Goal: Information Seeking & Learning: Find specific page/section

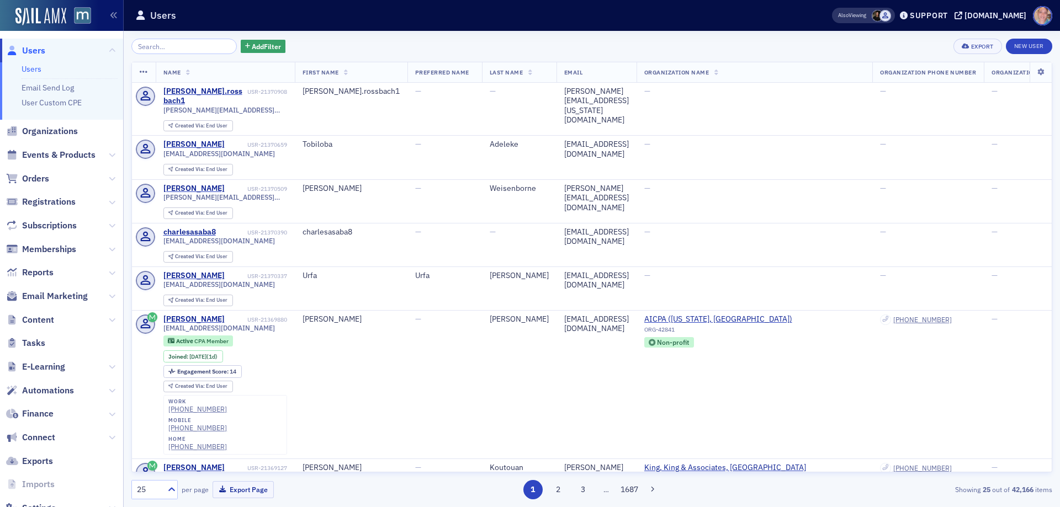
click at [170, 45] on input "search" at bounding box center [183, 46] width 105 height 15
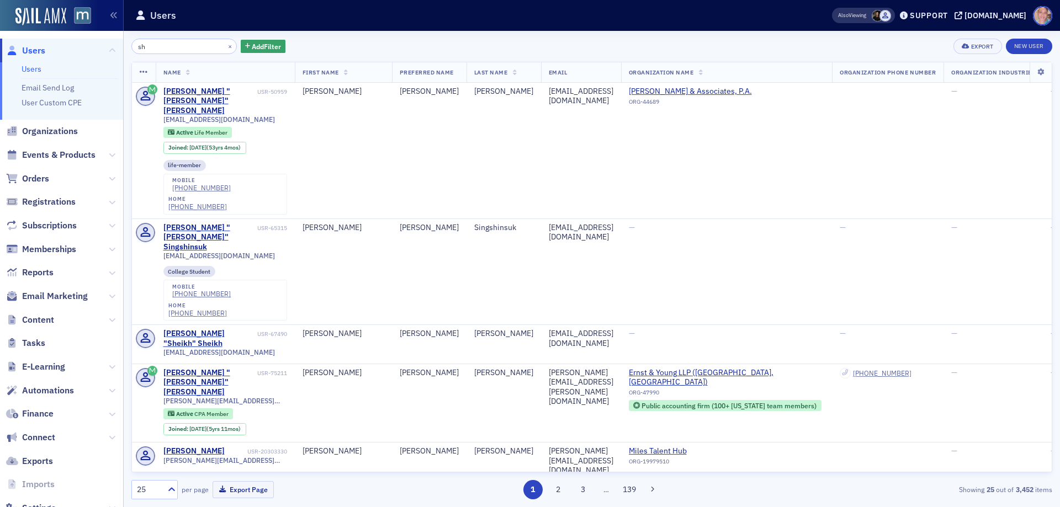
type input "s"
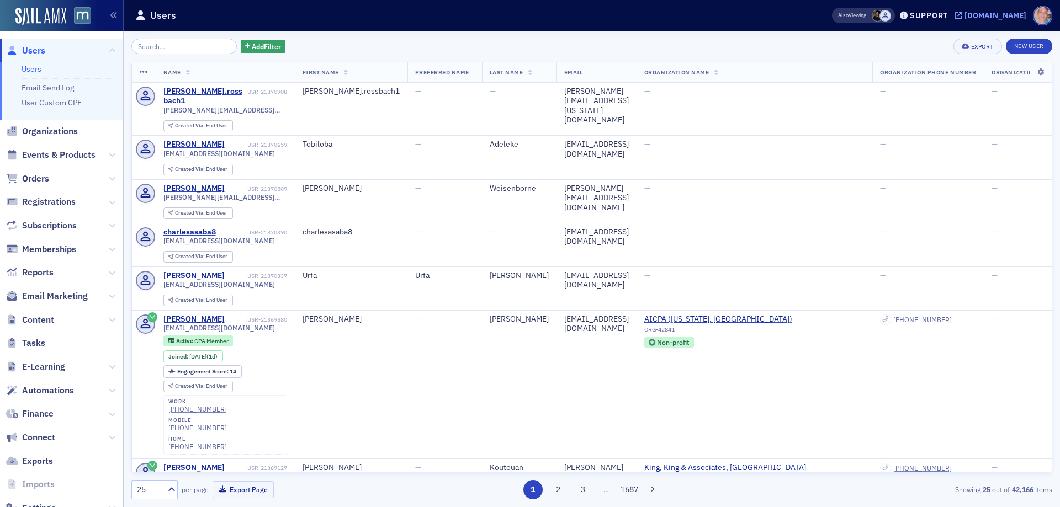
click at [1010, 13] on div "[DOMAIN_NAME]" at bounding box center [995, 15] width 62 height 10
click at [194, 48] on input "search" at bounding box center [183, 46] width 105 height 15
click at [65, 150] on span "Events & Products" at bounding box center [58, 155] width 73 height 12
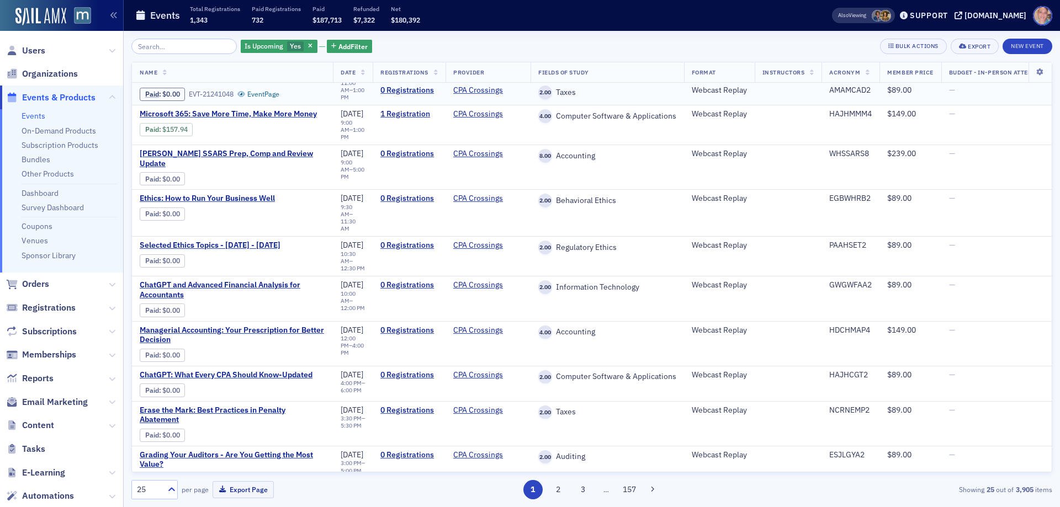
scroll to position [166, 0]
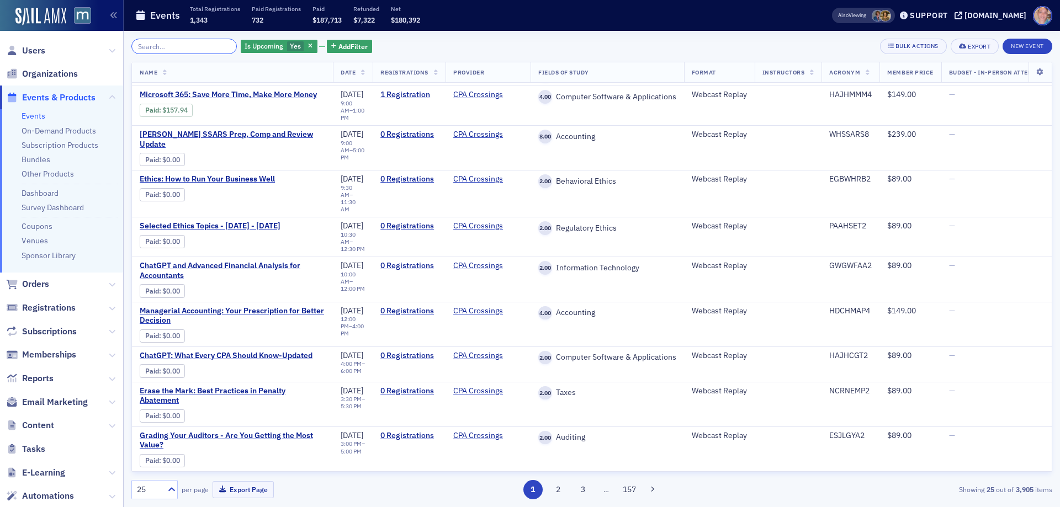
click at [164, 52] on input "search" at bounding box center [183, 46] width 105 height 15
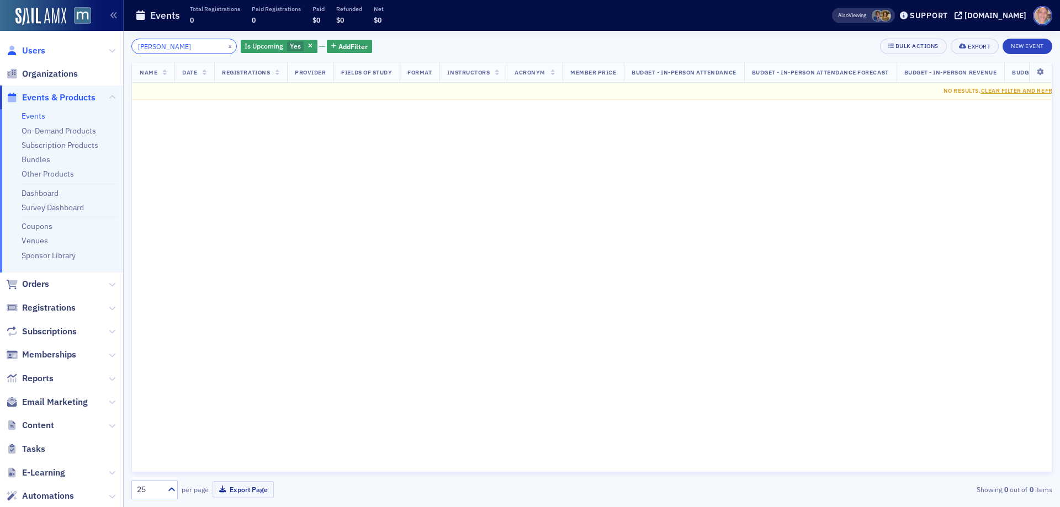
type input "deshields"
click at [39, 50] on span "Users" at bounding box center [33, 51] width 23 height 12
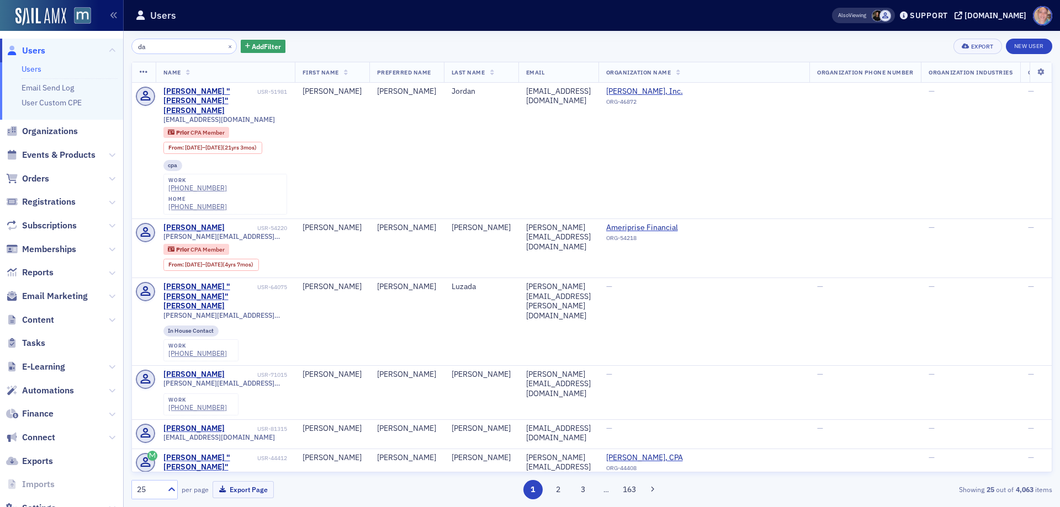
drag, startPoint x: 162, startPoint y: 45, endPoint x: 74, endPoint y: 44, distance: 88.3
click at [74, 44] on div "Users Users Email Send Log User Custom CPE Organizations Events & Products Orde…" at bounding box center [530, 253] width 1060 height 507
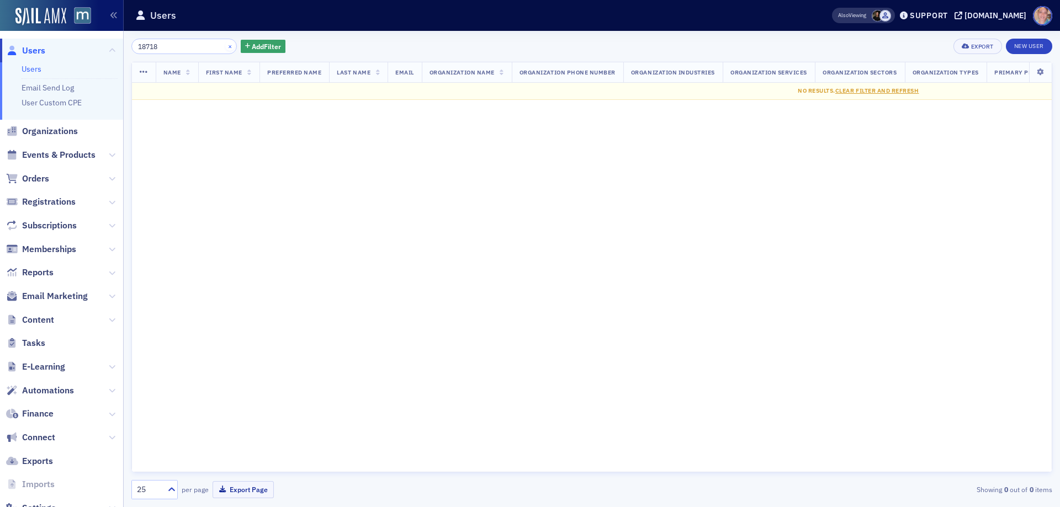
type input "18718"
drag, startPoint x: 215, startPoint y: 45, endPoint x: 180, endPoint y: 42, distance: 35.5
click at [225, 45] on button "×" at bounding box center [230, 46] width 10 height 10
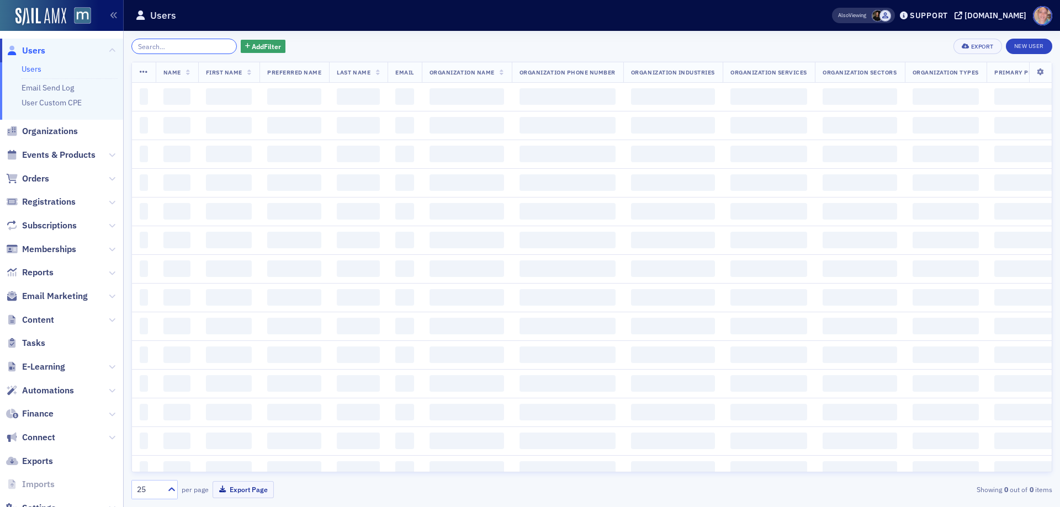
click at [173, 45] on input "search" at bounding box center [183, 46] width 105 height 15
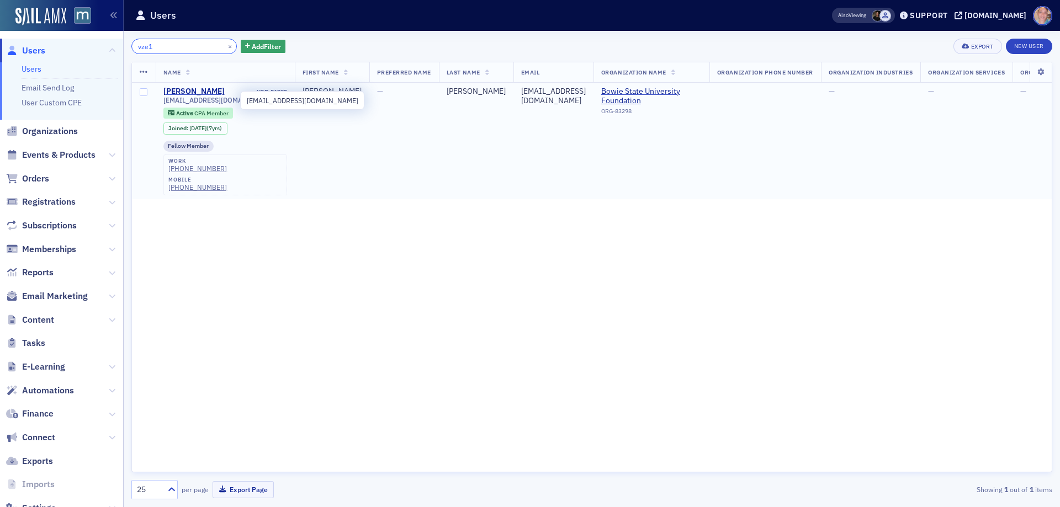
type input "vze1"
click at [190, 103] on span "vze1nius@verizon.net" at bounding box center [218, 100] width 111 height 8
copy div "vze1nius@verizon.net"
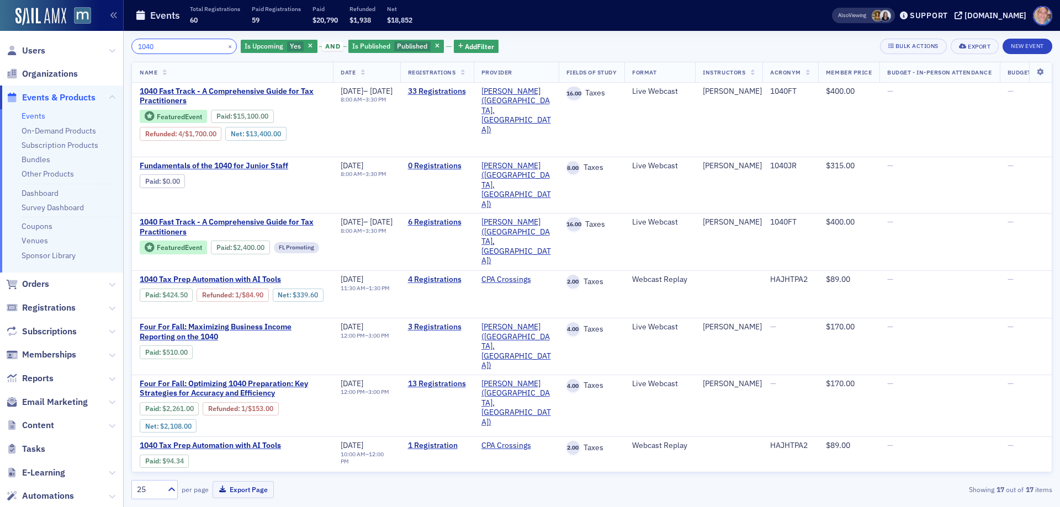
drag, startPoint x: 187, startPoint y: 47, endPoint x: 88, endPoint y: 46, distance: 99.4
click at [88, 46] on div "Users Organizations Events & Products Events On-Demand Products Subscription Pr…" at bounding box center [530, 253] width 1060 height 507
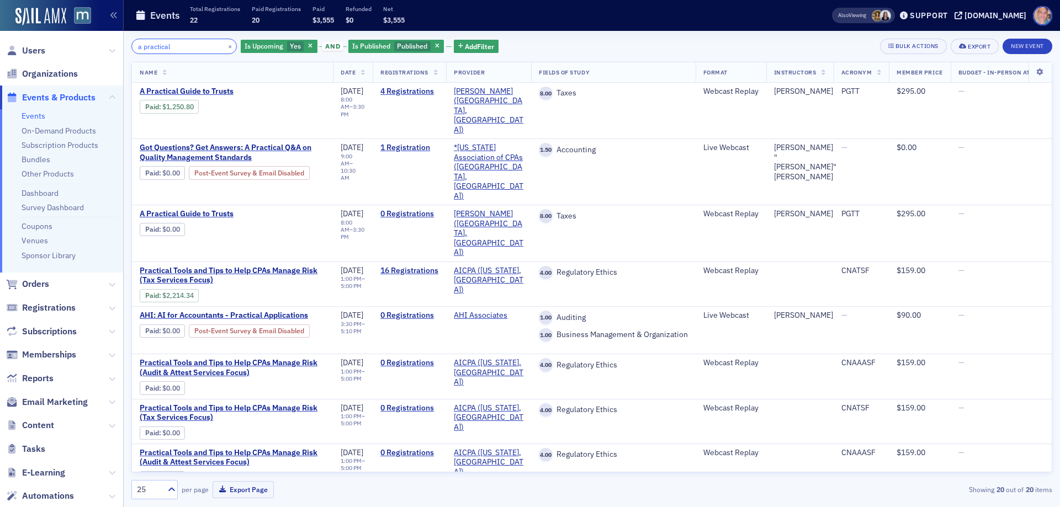
type input "a practical"
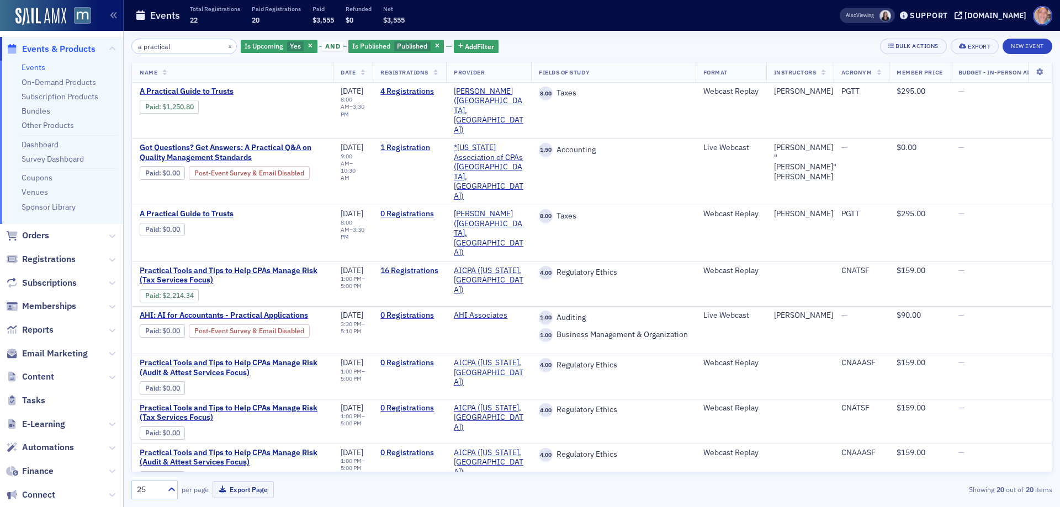
scroll to position [110, 0]
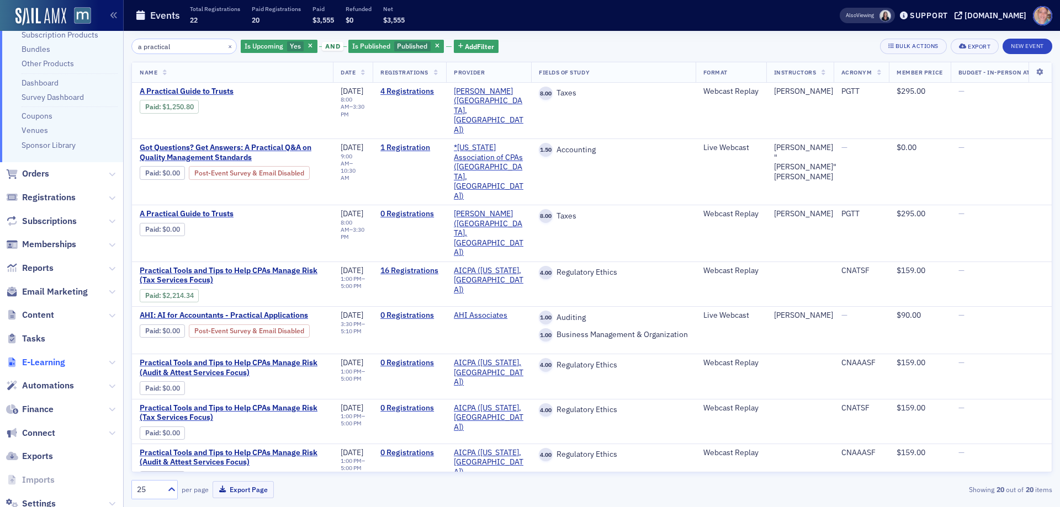
click at [52, 359] on span "E-Learning" at bounding box center [43, 363] width 43 height 12
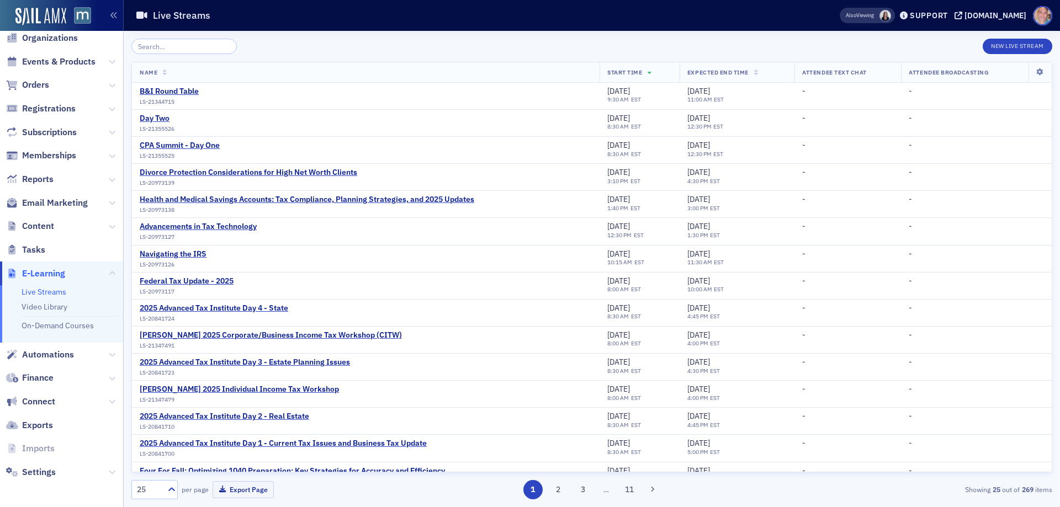
scroll to position [36, 0]
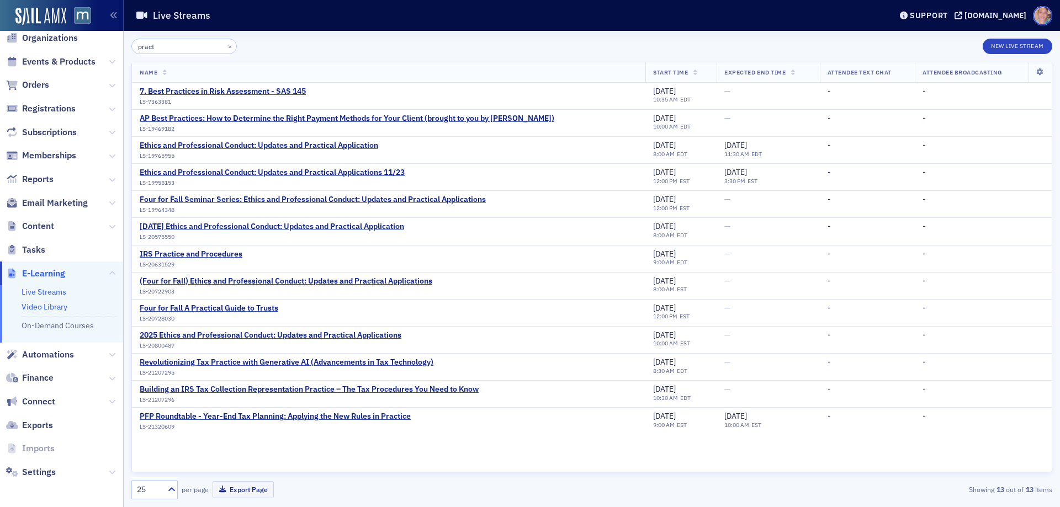
type input "pract"
click at [53, 309] on link "Video Library" at bounding box center [45, 307] width 46 height 10
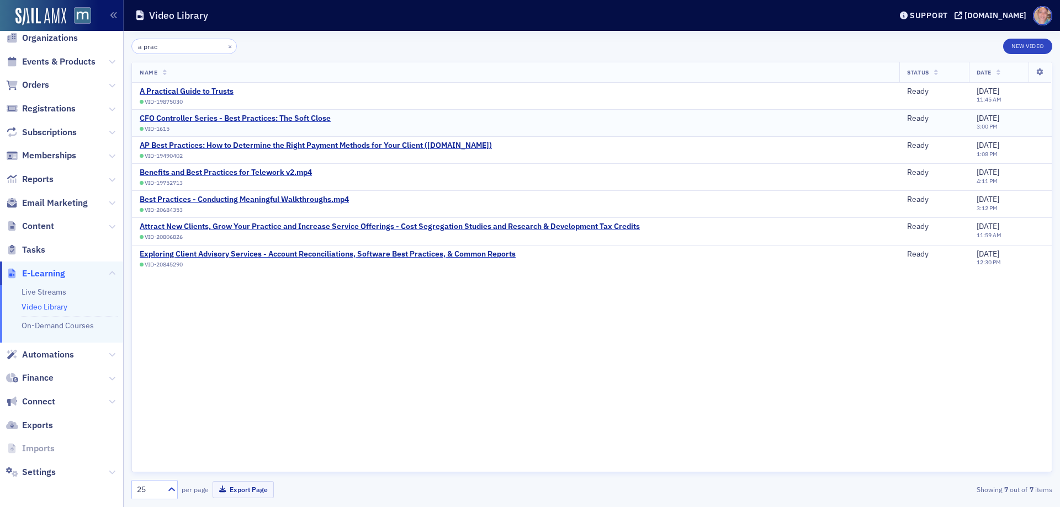
type input "a prac"
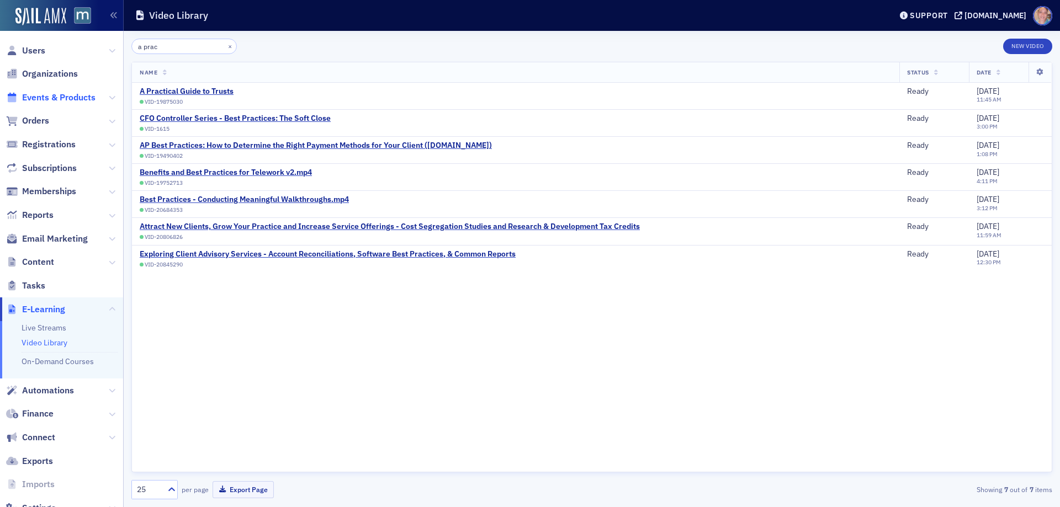
click at [55, 94] on span "Events & Products" at bounding box center [58, 98] width 73 height 12
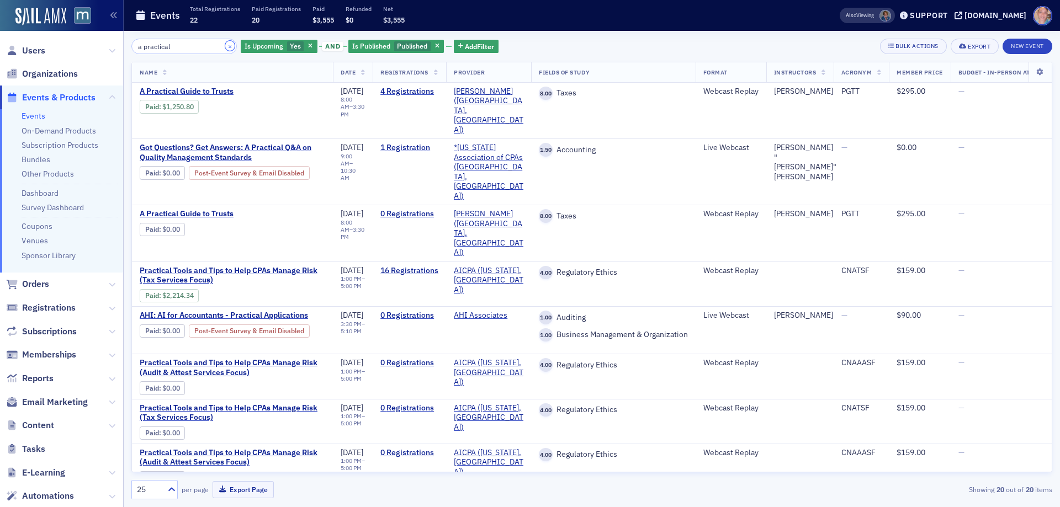
click at [225, 47] on button "×" at bounding box center [230, 46] width 10 height 10
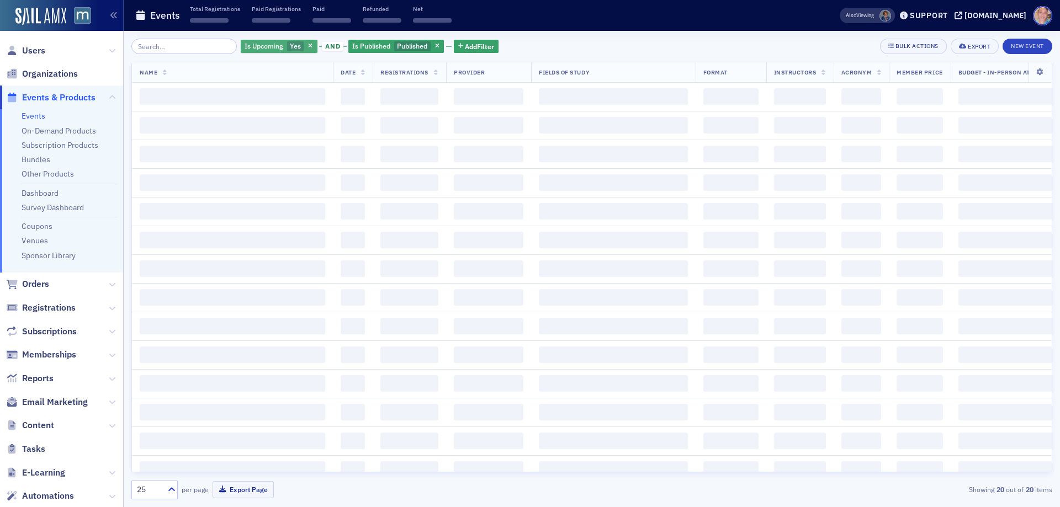
click at [287, 45] on span "Yes" at bounding box center [295, 46] width 17 height 10
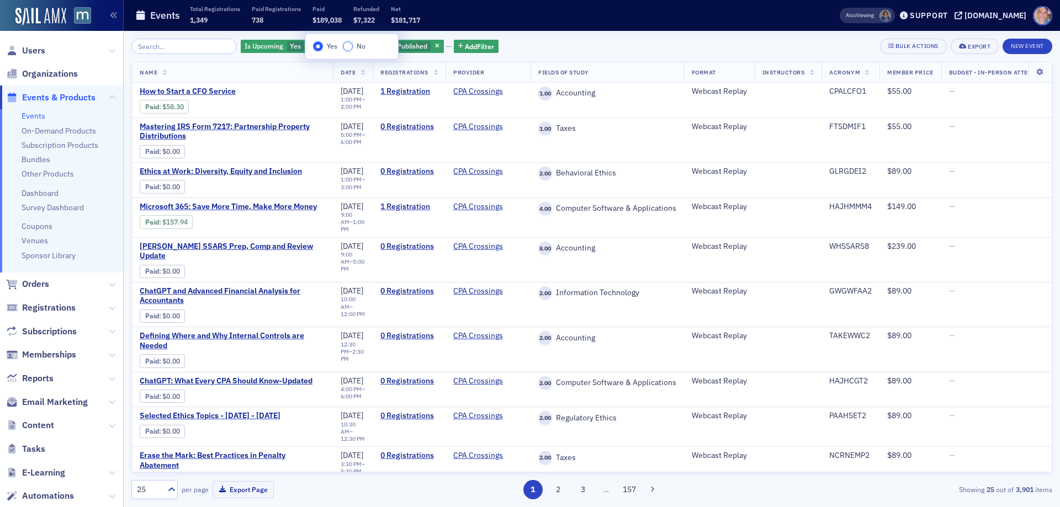
drag, startPoint x: 348, startPoint y: 46, endPoint x: 607, endPoint y: 38, distance: 259.0
click at [348, 46] on input "No" at bounding box center [348, 46] width 10 height 10
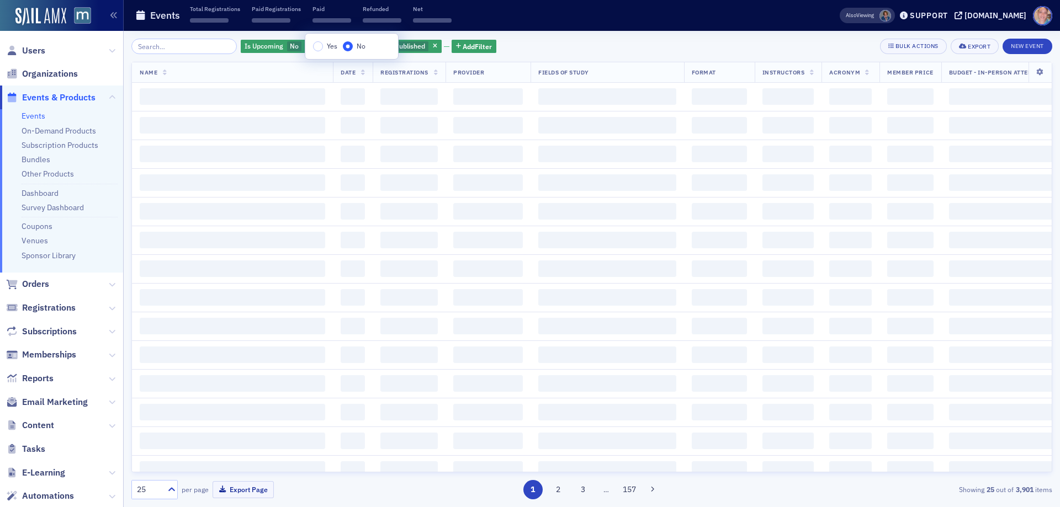
click at [573, 42] on div "Is Upcoming No and Is Published Published Add Filter Bulk Actions Export New Ev…" at bounding box center [591, 46] width 921 height 15
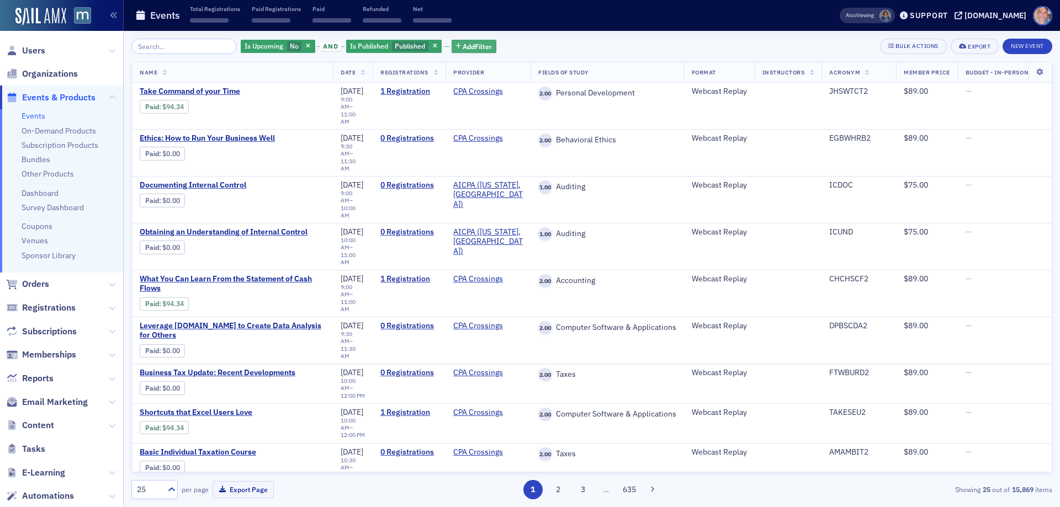
click at [466, 45] on span "Add Filter" at bounding box center [477, 46] width 29 height 10
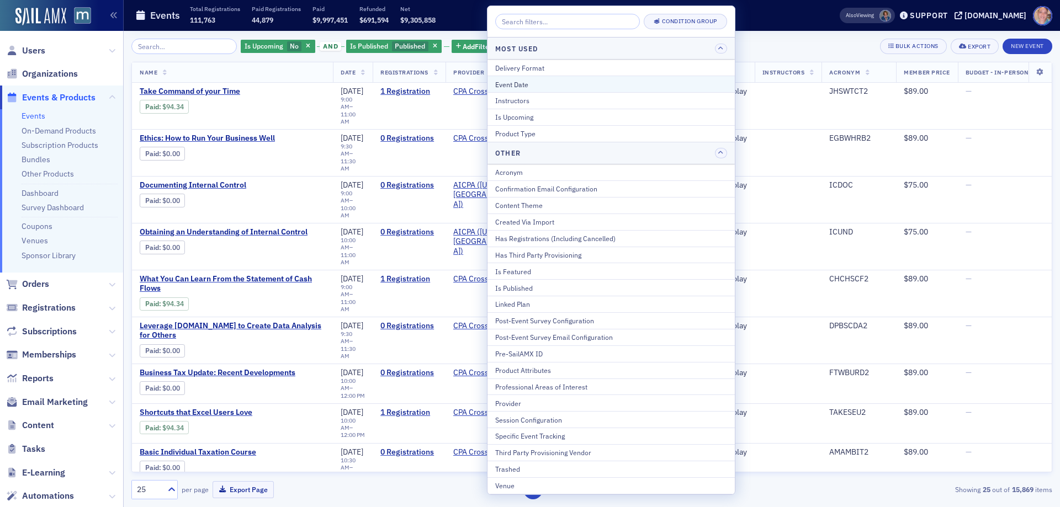
click at [541, 82] on div "Event Date" at bounding box center [611, 84] width 232 height 10
select select "9"
select select "2025"
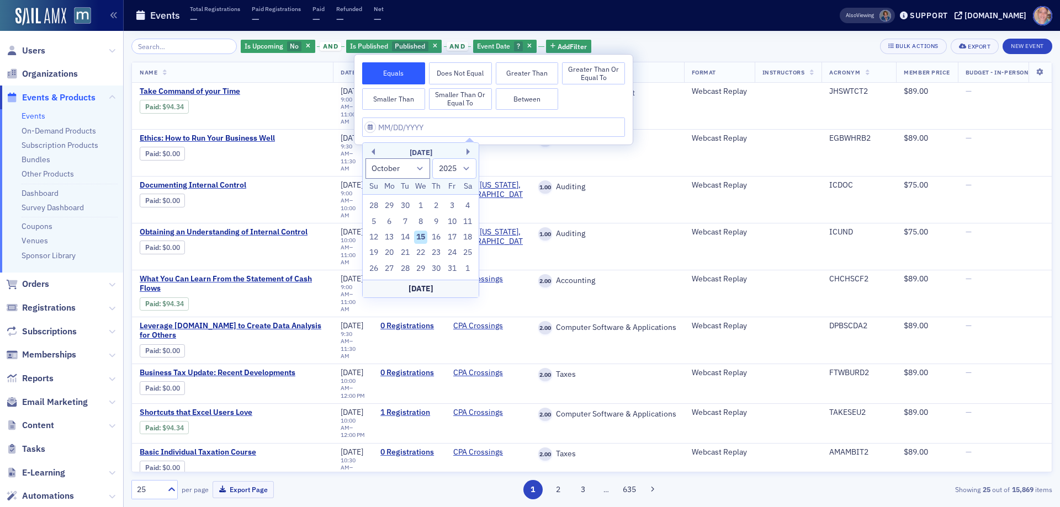
click at [518, 98] on button "Between" at bounding box center [527, 99] width 63 height 22
select select "9"
select select "2025"
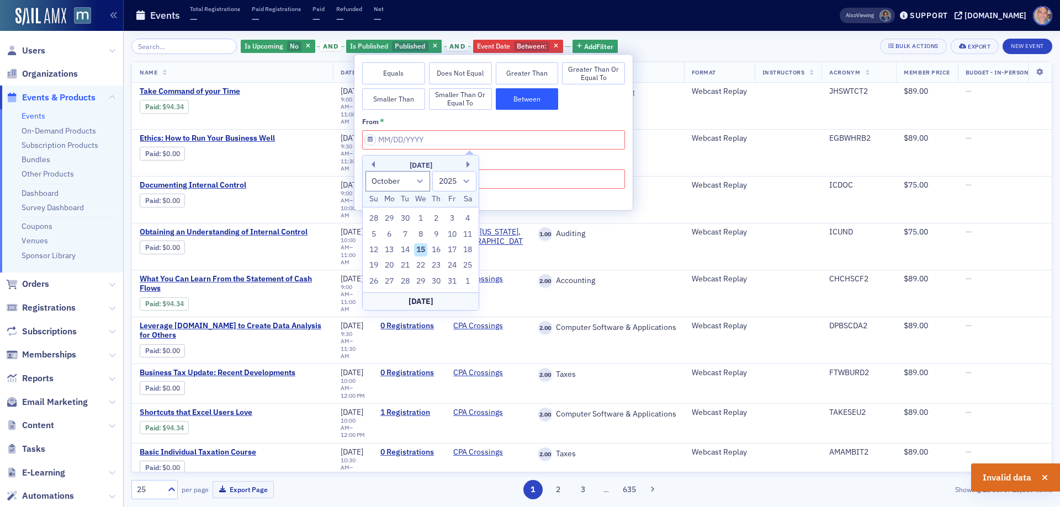
click at [375, 163] on div "October 2025" at bounding box center [421, 165] width 116 height 11
click at [371, 168] on div "October 2025" at bounding box center [421, 165] width 116 height 11
click at [371, 167] on button "Previous Month" at bounding box center [371, 164] width 7 height 7
select select "8"
click at [431, 233] on div "11" at bounding box center [436, 234] width 13 height 13
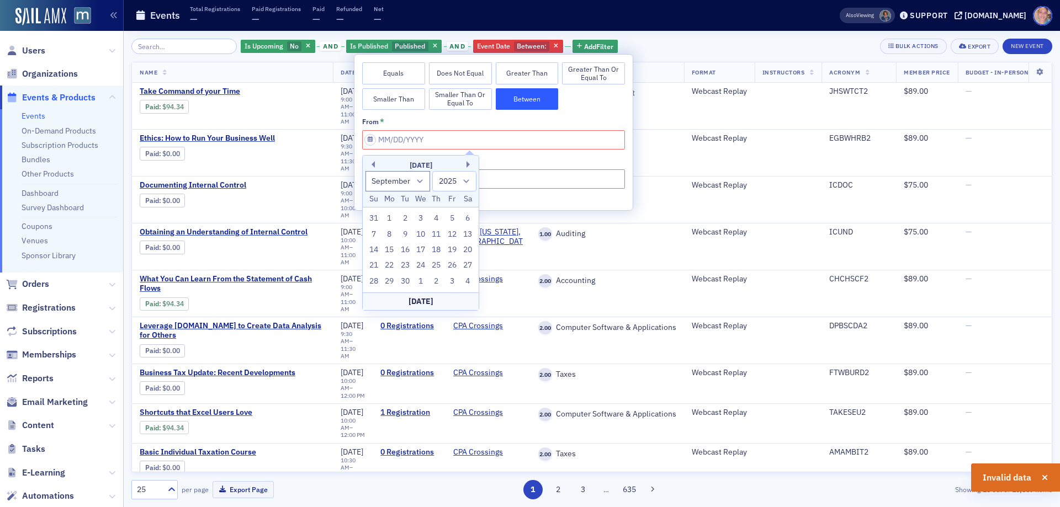
type input "09/11/2025"
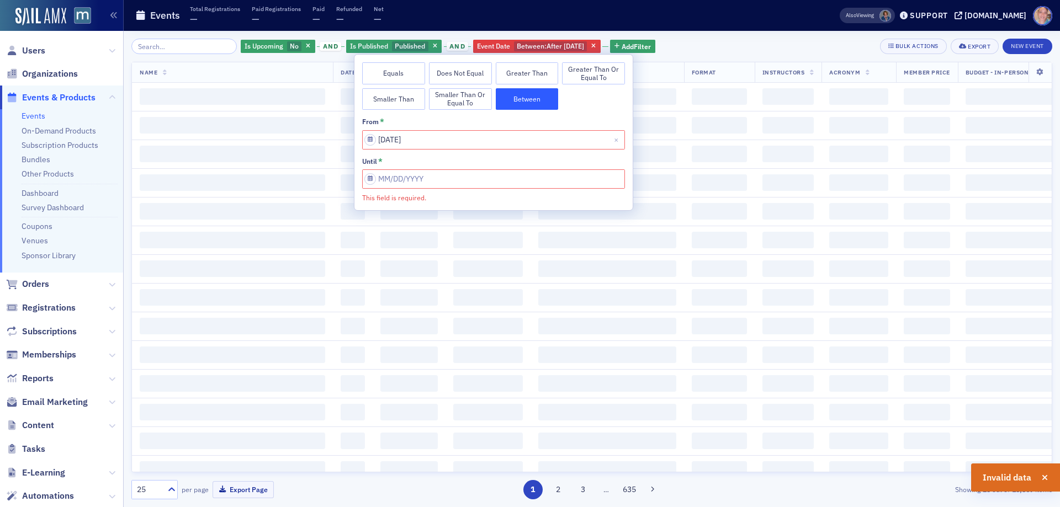
click at [480, 180] on input "This field is required." at bounding box center [493, 178] width 263 height 19
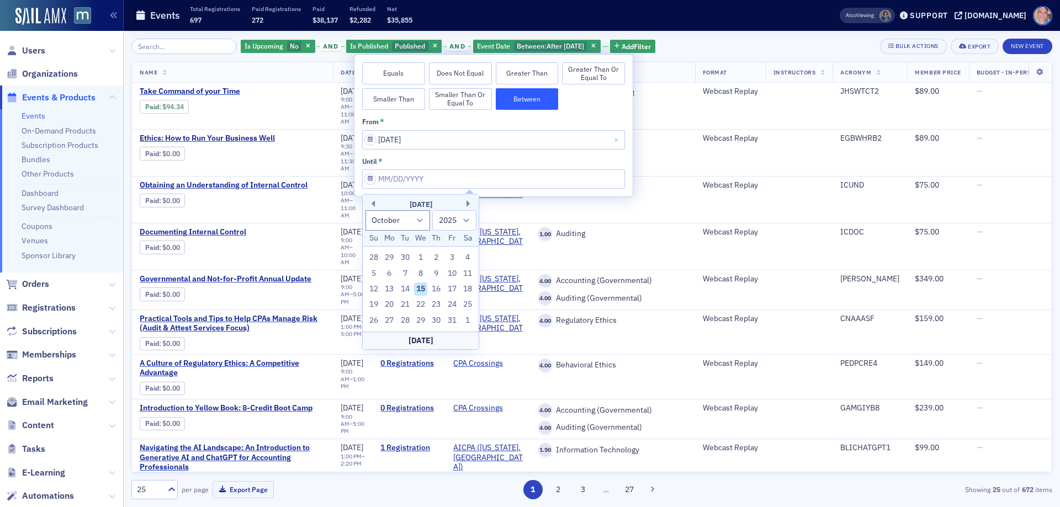
click at [371, 200] on div "October 2025" at bounding box center [421, 204] width 116 height 11
click at [374, 206] on button "Previous Month" at bounding box center [371, 203] width 7 height 7
select select "8"
click at [401, 301] on div "23" at bounding box center [404, 304] width 13 height 13
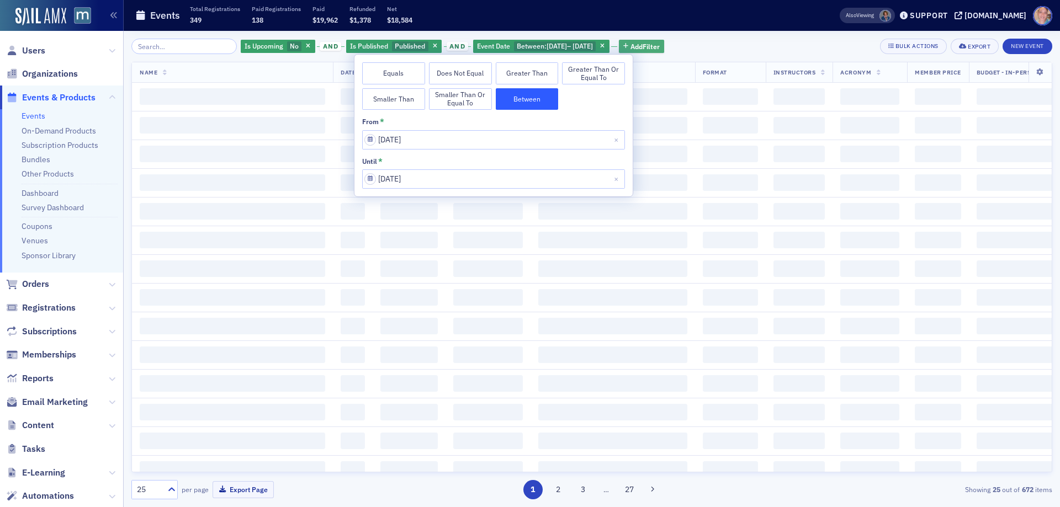
click at [695, 36] on div "Is Upcoming No and Is Published Published and Event Date Between : 9/11/2025 – …" at bounding box center [591, 269] width 921 height 476
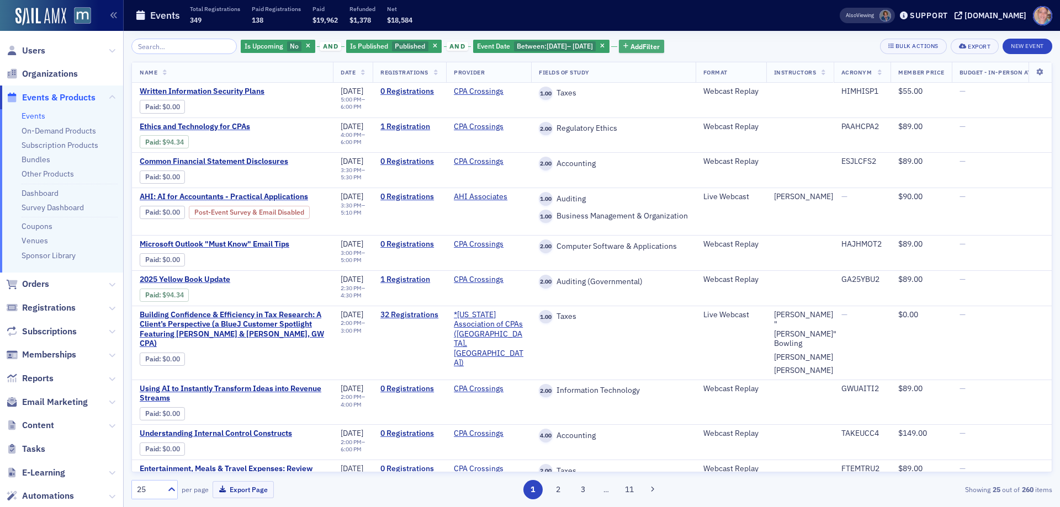
click at [660, 44] on span "Add Filter" at bounding box center [644, 46] width 29 height 10
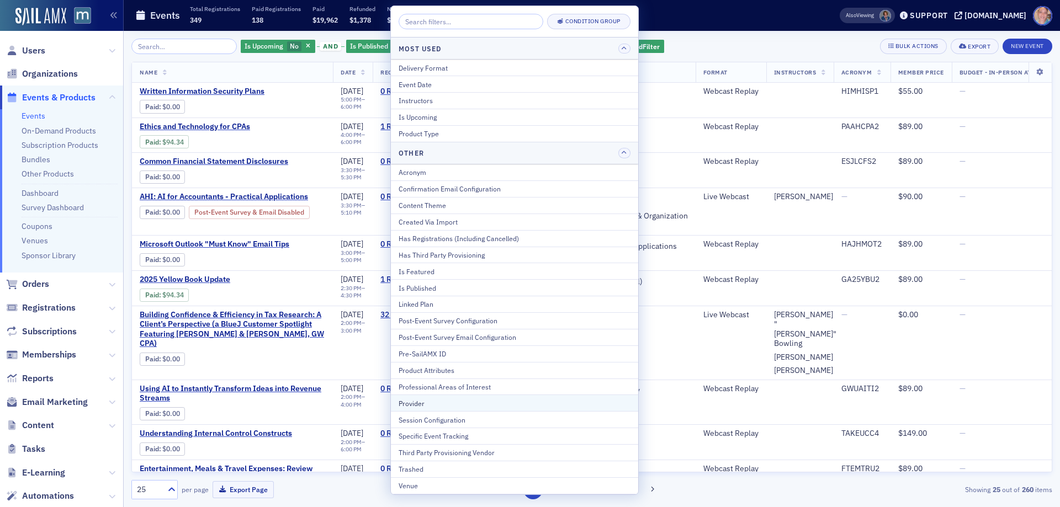
click at [450, 406] on div "Provider" at bounding box center [514, 403] width 232 height 10
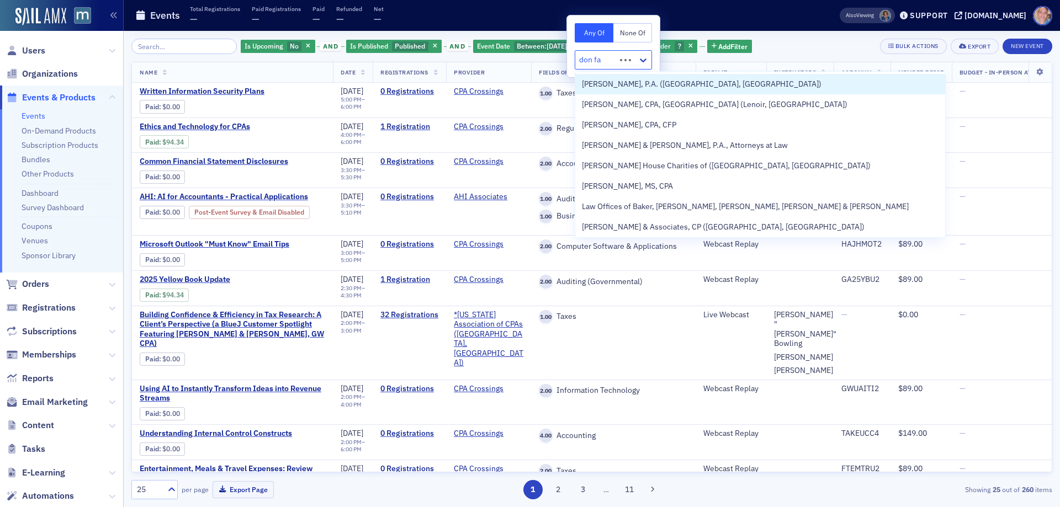
type input "don far"
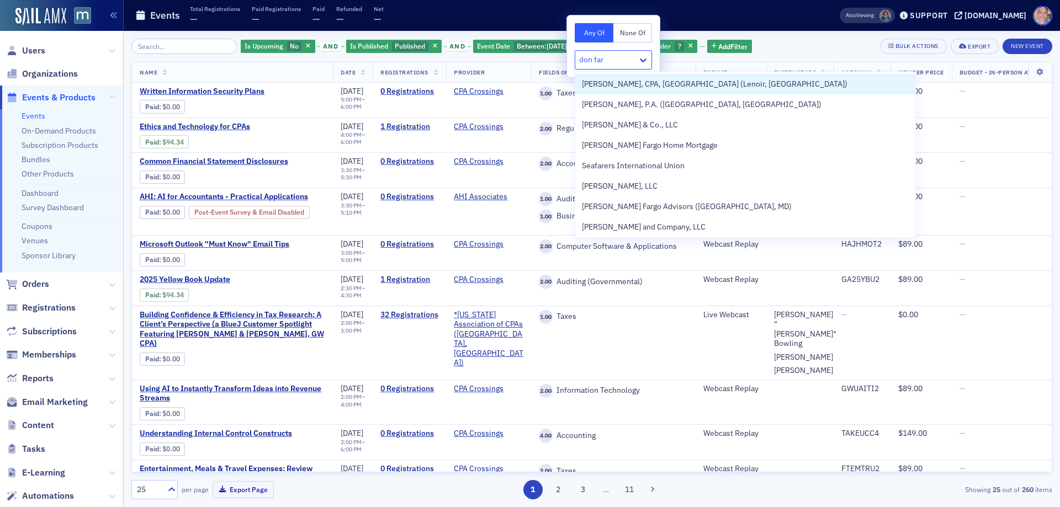
drag, startPoint x: 687, startPoint y: 89, endPoint x: 790, endPoint y: 71, distance: 105.4
click at [687, 88] on span "Don Farmer, CPA, PA (Lenoir, NC)" at bounding box center [714, 84] width 265 height 12
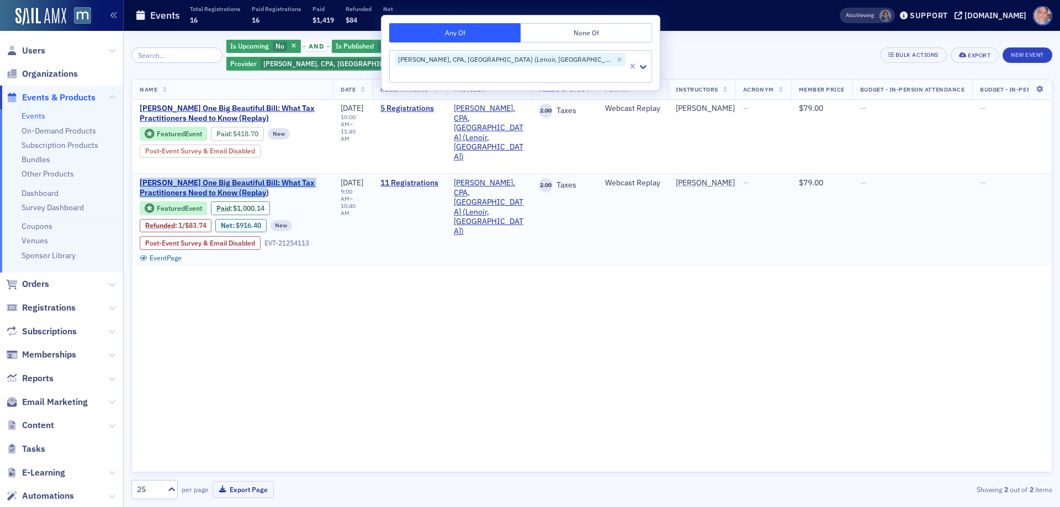
drag, startPoint x: 133, startPoint y: 183, endPoint x: 283, endPoint y: 192, distance: 149.8
click at [283, 192] on td "Don Farmer’s One Big Beautiful Bill: What Tax Practitioners Need to Know (Repla…" at bounding box center [232, 220] width 201 height 92
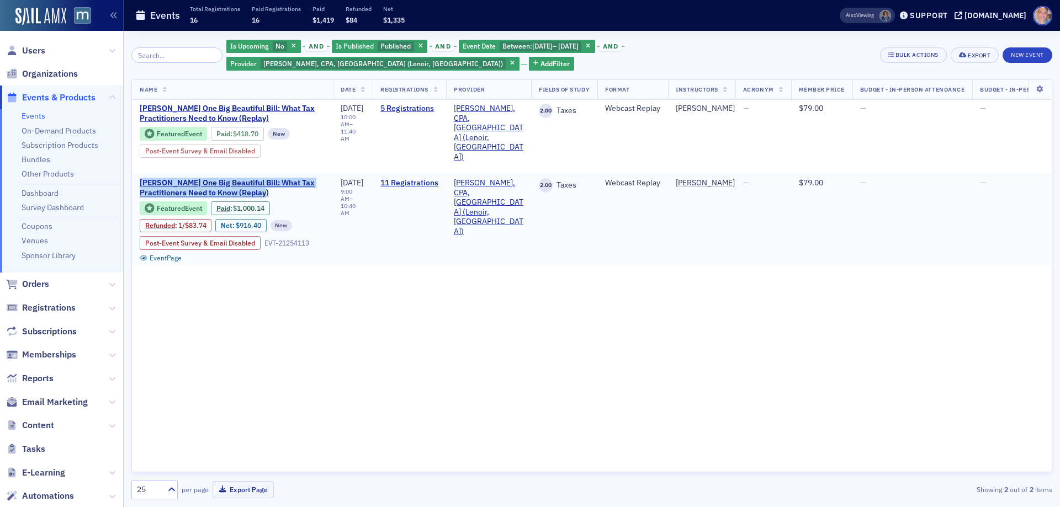
copy span "[PERSON_NAME] One Big Beautiful Bill: What Tax Practitioners Need to Know (Repl…"
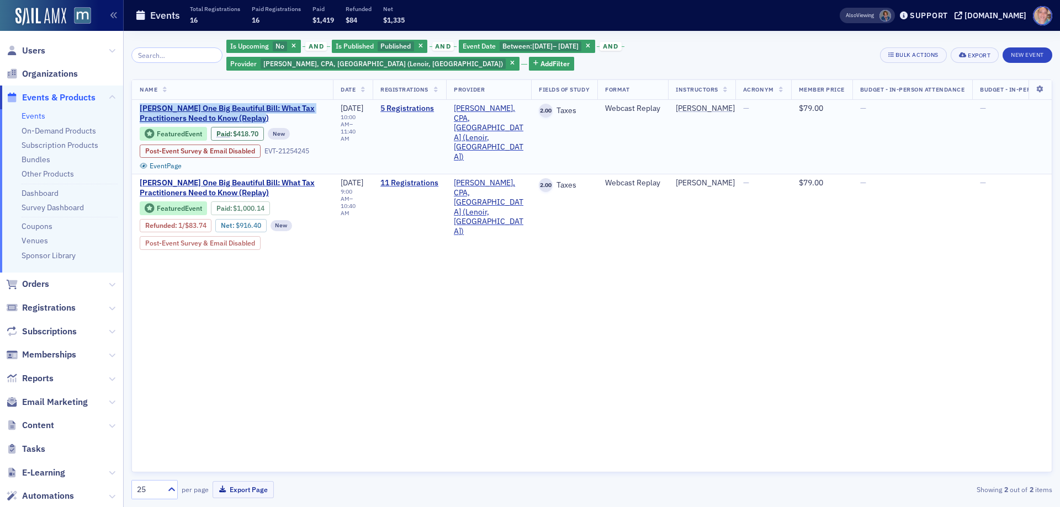
drag, startPoint x: 139, startPoint y: 104, endPoint x: 288, endPoint y: 119, distance: 149.7
click at [288, 120] on td "Don Farmer’s One Big Beautiful Bill: What Tax Practitioners Need to Know (Repla…" at bounding box center [232, 137] width 201 height 75
copy span "[PERSON_NAME] One Big Beautiful Bill: What Tax Practitioners Need to Know (Repl…"
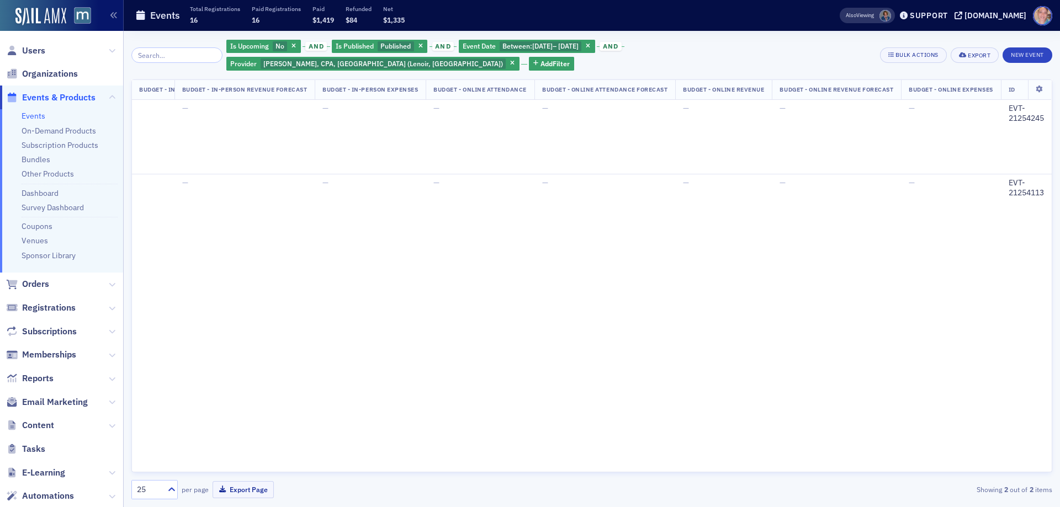
scroll to position [0, 1101]
drag, startPoint x: 1007, startPoint y: 181, endPoint x: 1045, endPoint y: 195, distance: 40.7
click at [1045, 195] on td "EVT-21254113" at bounding box center [1026, 220] width 51 height 92
copy div "EVT-21254113"
drag, startPoint x: 1007, startPoint y: 107, endPoint x: 1046, endPoint y: 117, distance: 40.4
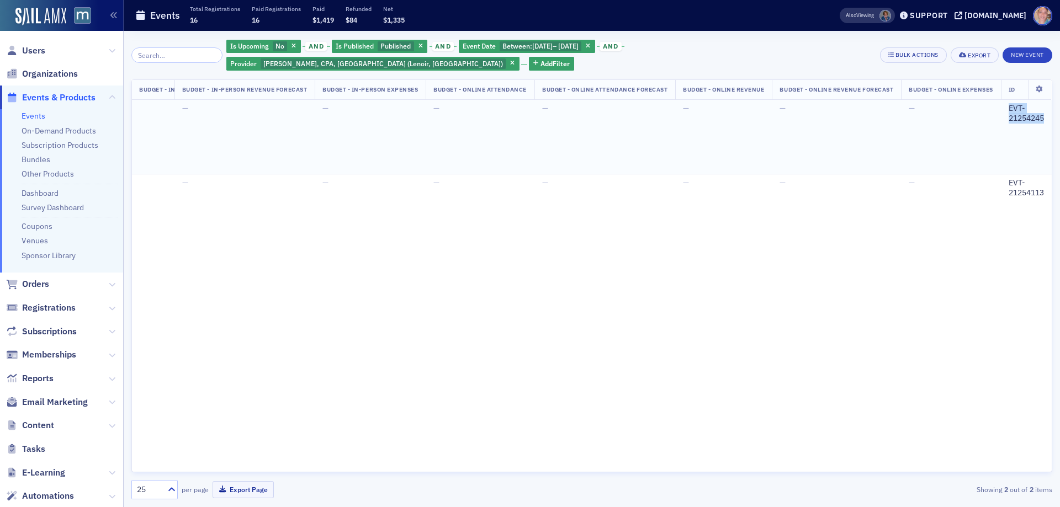
click at [1046, 117] on td "EVT-21254245" at bounding box center [1026, 137] width 51 height 75
copy div "EVT-21254245"
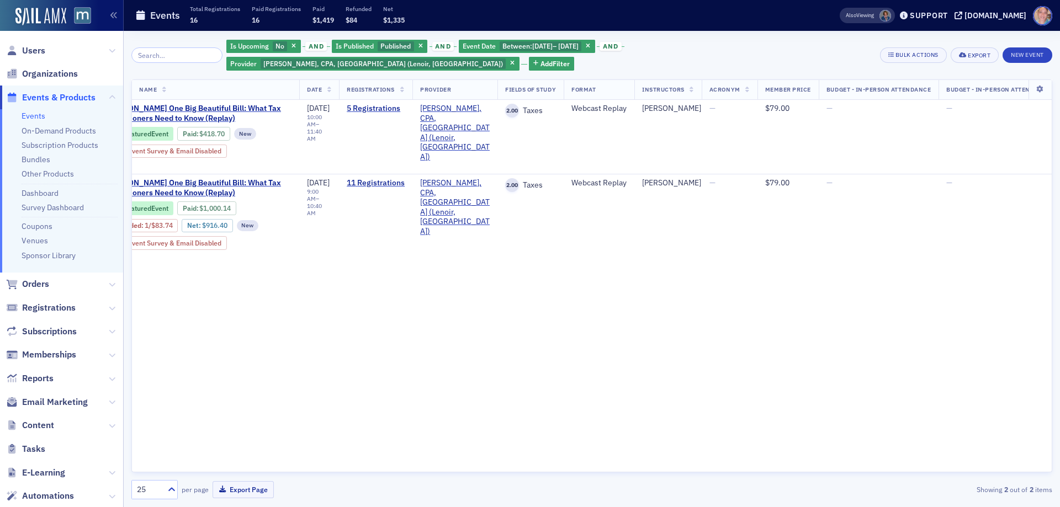
scroll to position [0, 0]
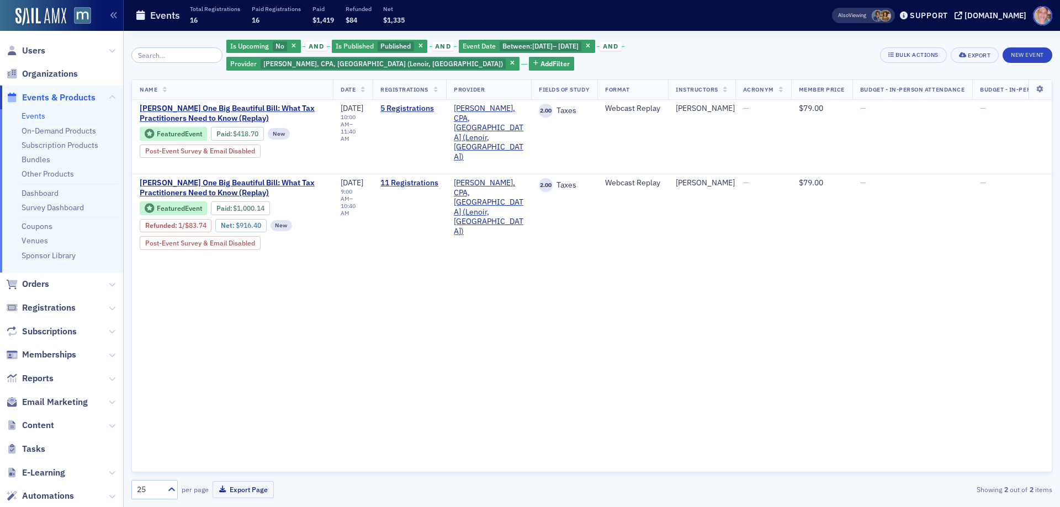
click at [590, 46] on icon "button" at bounding box center [588, 47] width 4 height 6
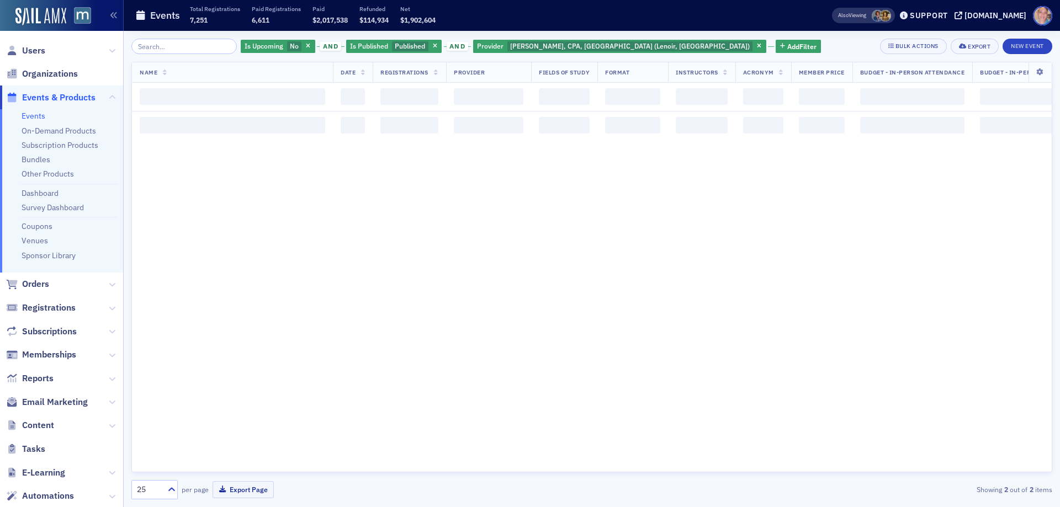
click at [757, 49] on icon "button" at bounding box center [759, 47] width 4 height 6
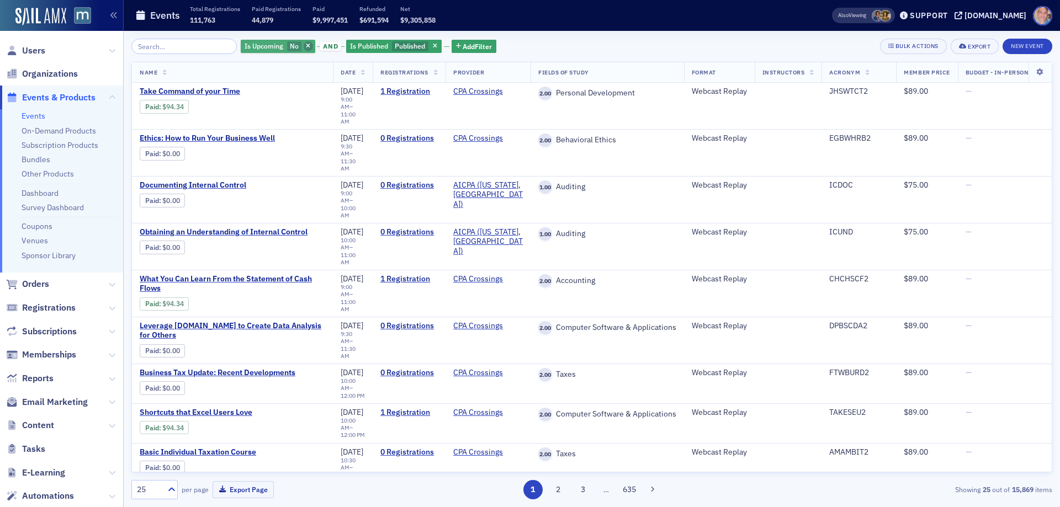
click at [304, 47] on span "button" at bounding box center [309, 46] width 10 height 10
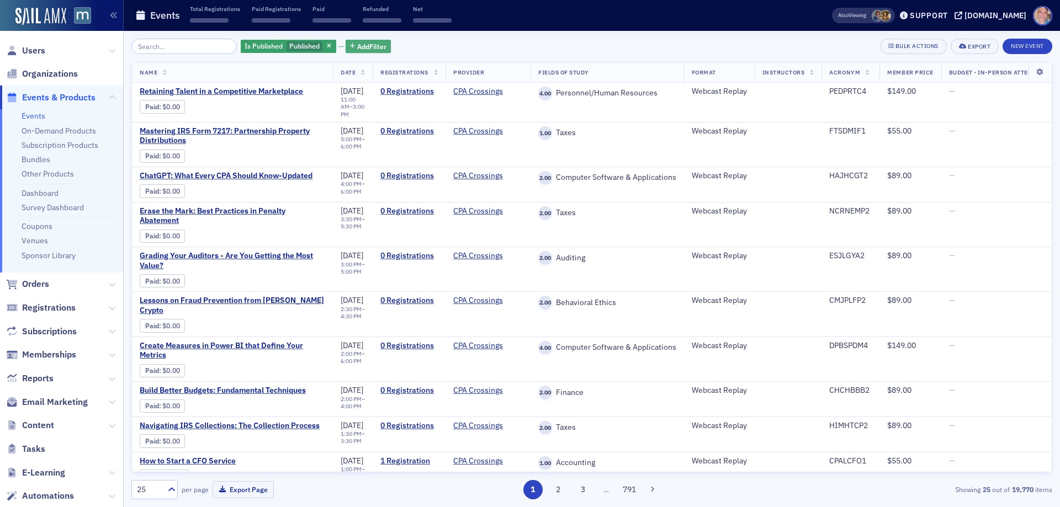
click at [357, 44] on span "Add Filter" at bounding box center [371, 46] width 29 height 10
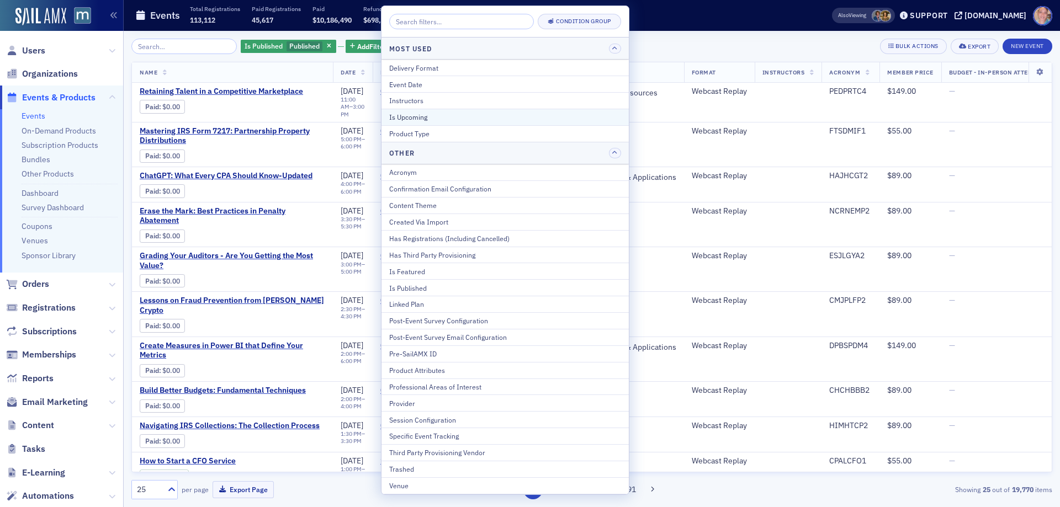
click at [437, 115] on div "Is Upcoming" at bounding box center [505, 117] width 232 height 10
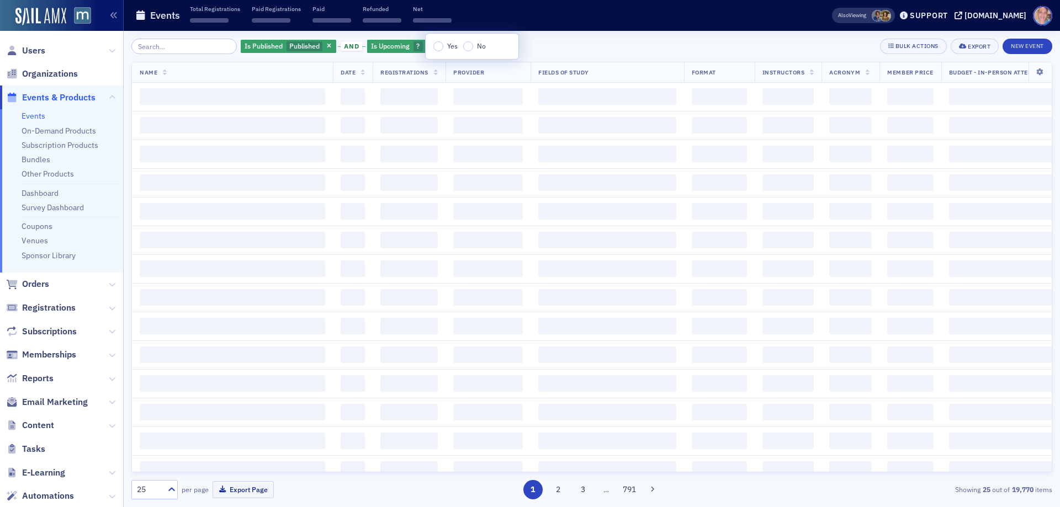
click at [432, 44] on div "Yes No" at bounding box center [472, 46] width 93 height 25
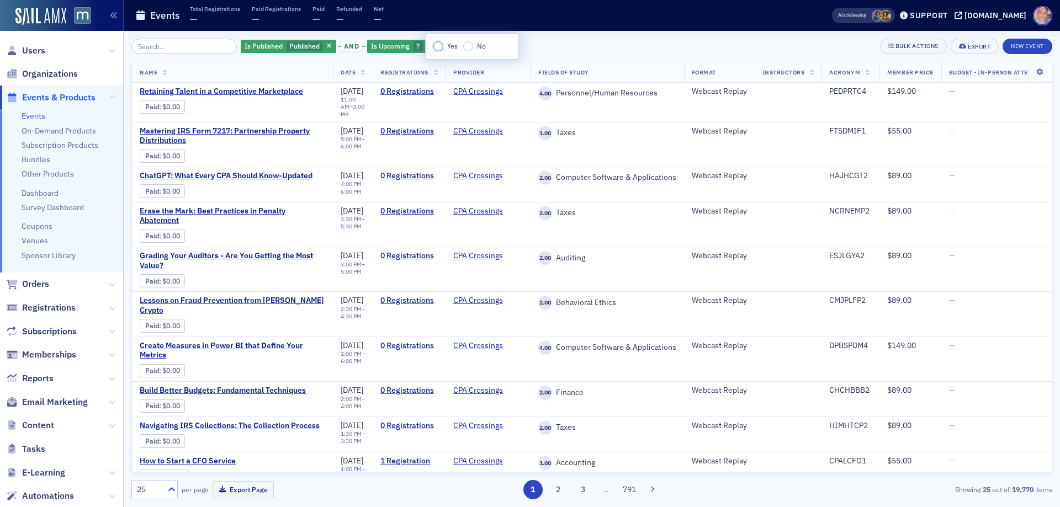
click at [442, 44] on input "Yes" at bounding box center [438, 46] width 10 height 10
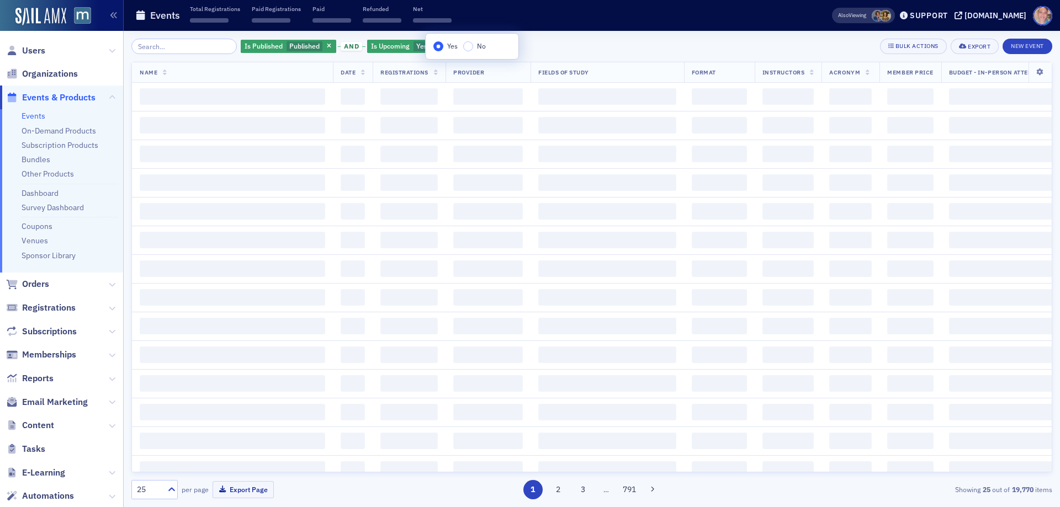
click at [603, 42] on div "Is Published Published and Is Upcoming Yes Add Filter Bulk Actions Export New E…" at bounding box center [591, 46] width 921 height 15
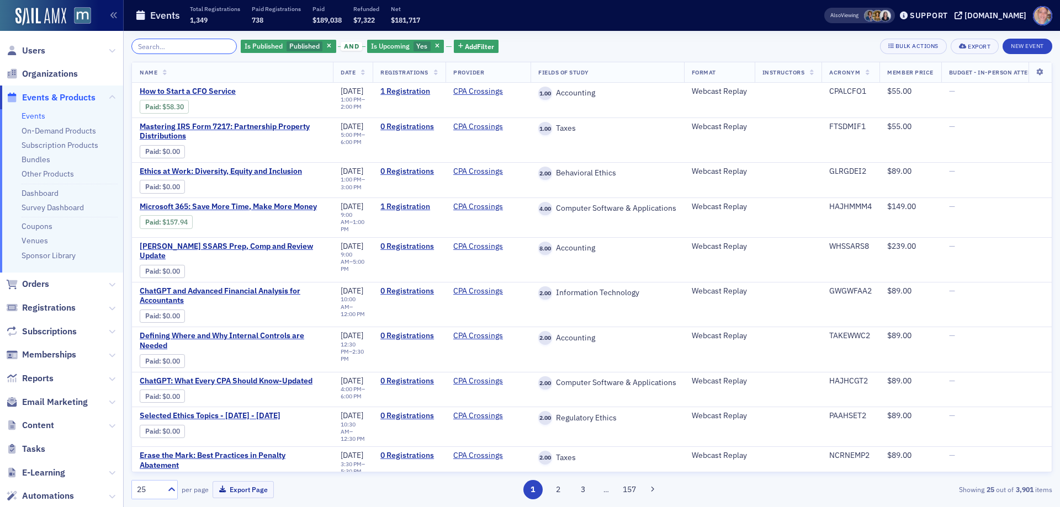
click at [197, 46] on input "search" at bounding box center [183, 46] width 105 height 15
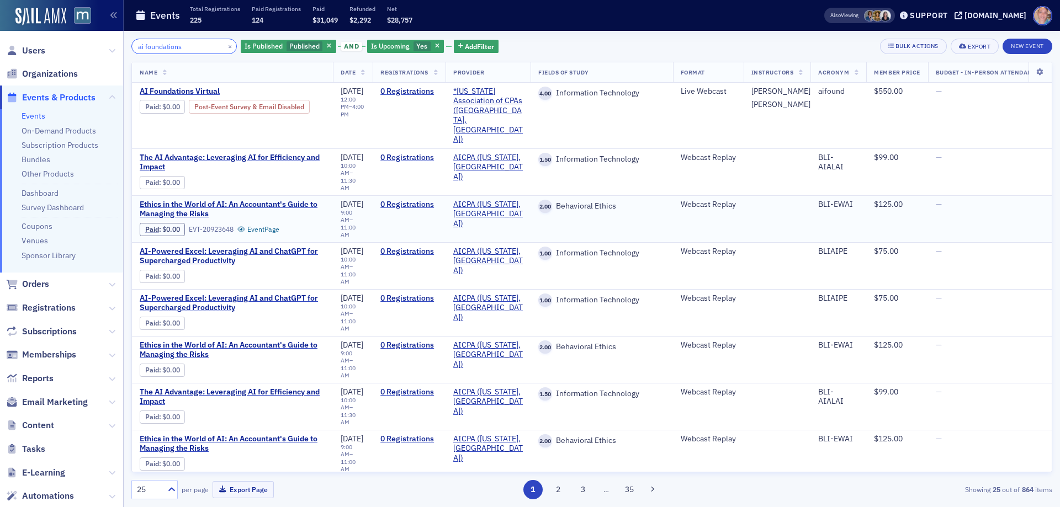
type input "ai foundations"
click at [225, 49] on button "×" at bounding box center [230, 46] width 10 height 10
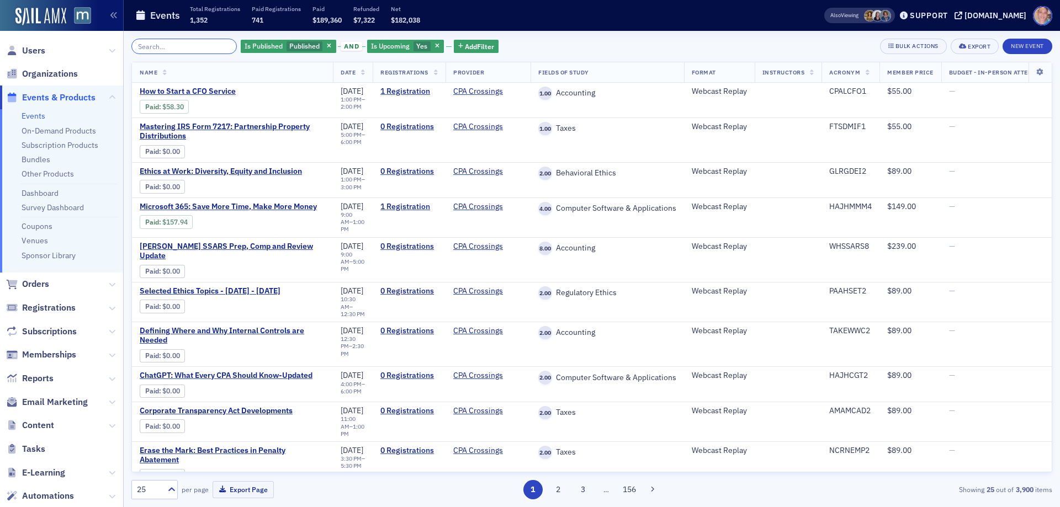
click at [189, 47] on input "search" at bounding box center [183, 46] width 105 height 15
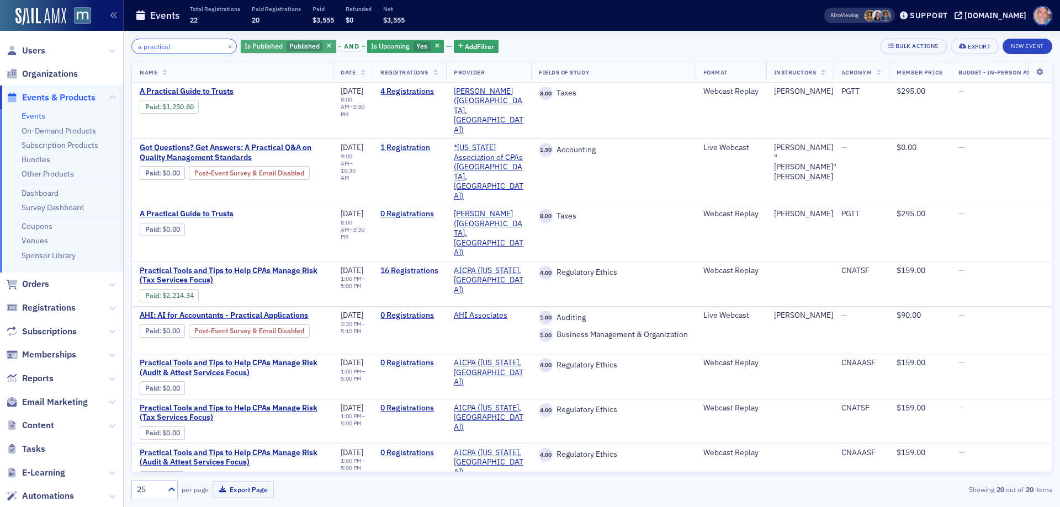
type input "a practical"
click at [295, 45] on span "Published" at bounding box center [304, 45] width 30 height 9
click at [568, 31] on div "a practical × Is Published Published and Is Upcoming Yes Add Filter Bulk Action…" at bounding box center [591, 269] width 921 height 476
click at [388, 45] on span "Is Upcoming" at bounding box center [390, 45] width 39 height 9
click at [476, 47] on input "No" at bounding box center [476, 46] width 10 height 10
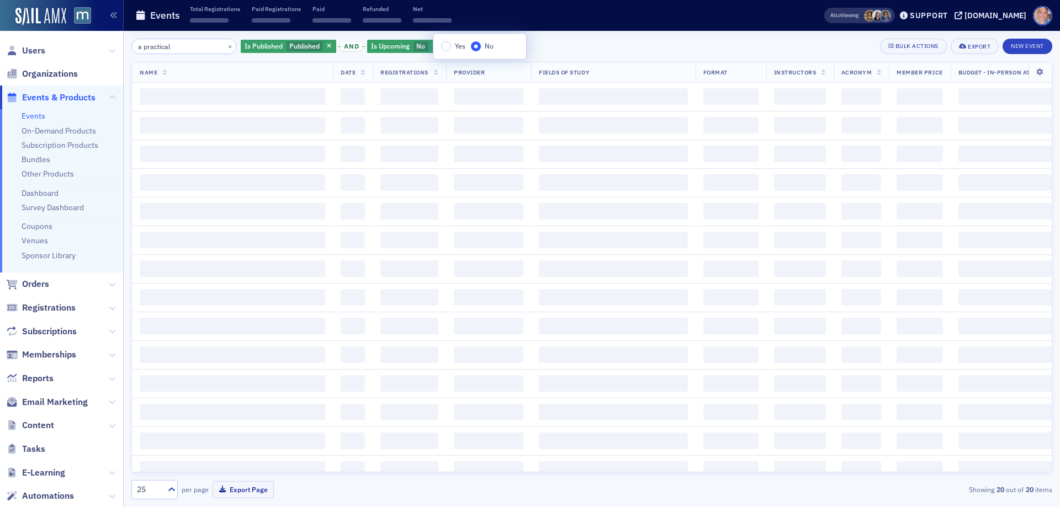
click at [620, 49] on div "a practical × Is Published Published and Is Upcoming No Add Filter Bulk Actions…" at bounding box center [591, 46] width 921 height 15
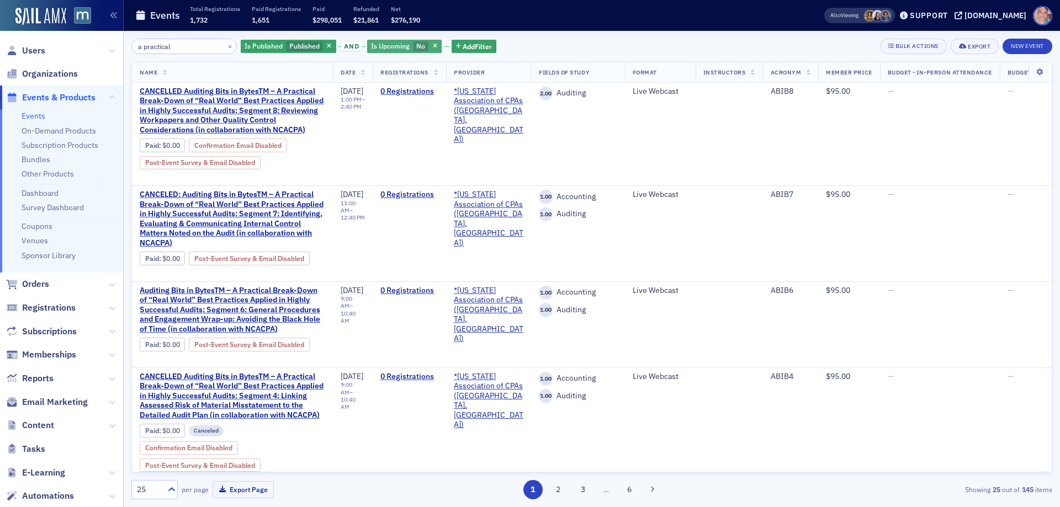
click at [416, 46] on span "No" at bounding box center [420, 45] width 9 height 9
click at [444, 47] on input "Yes" at bounding box center [443, 46] width 10 height 10
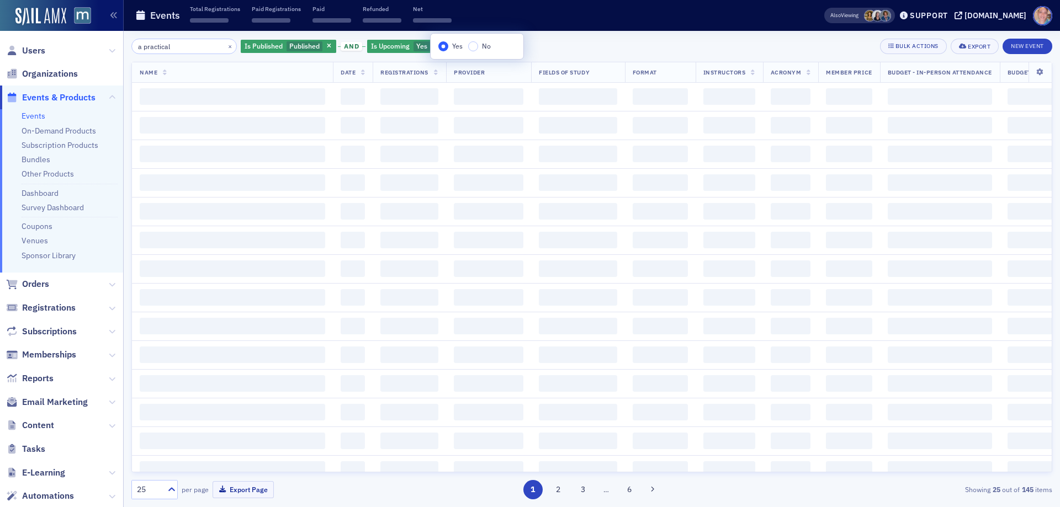
click at [583, 43] on div "a practical × Is Published Published and Is Upcoming Yes Add Filter Bulk Action…" at bounding box center [591, 46] width 921 height 15
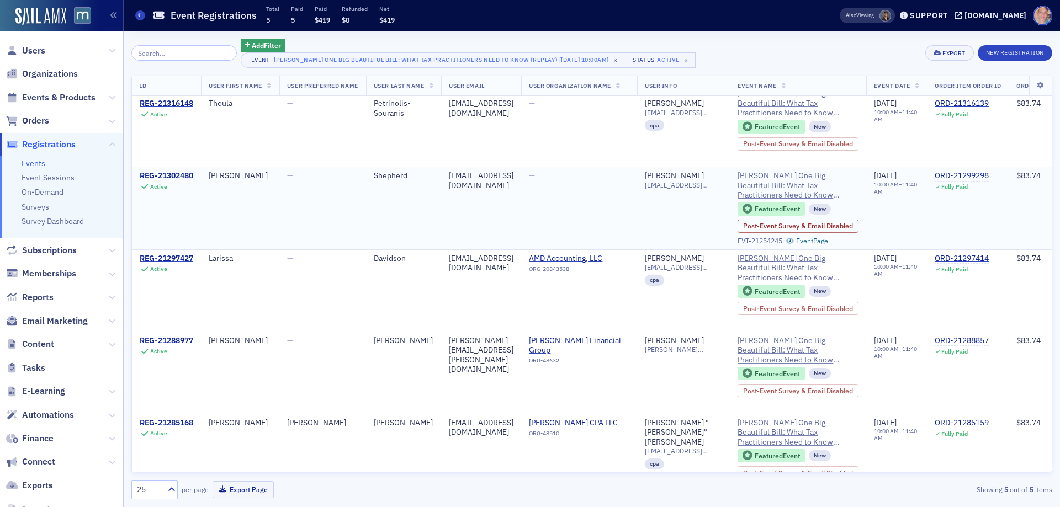
scroll to position [43, 0]
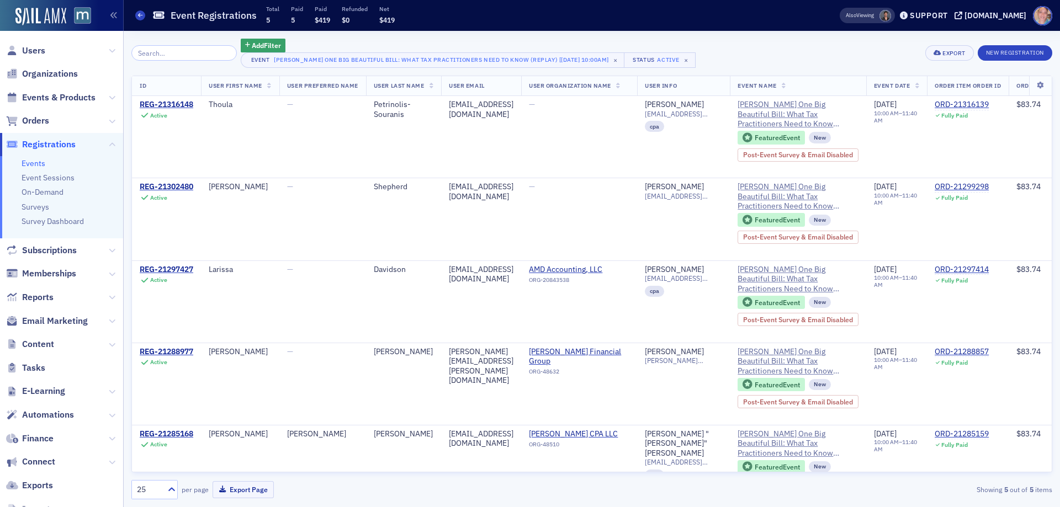
scroll to position [43, 0]
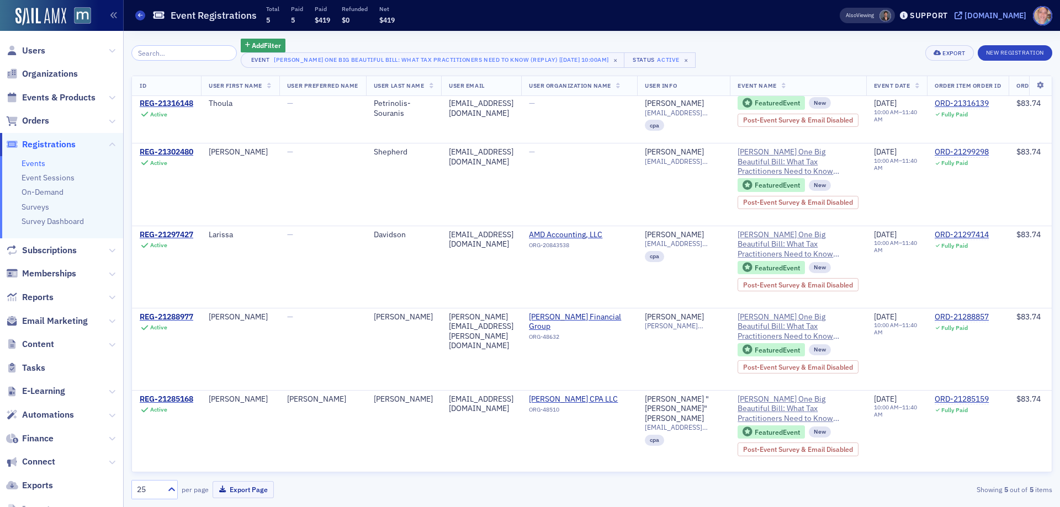
click at [989, 16] on div "[DOMAIN_NAME]" at bounding box center [995, 15] width 62 height 10
